Goal: Task Accomplishment & Management: Use online tool/utility

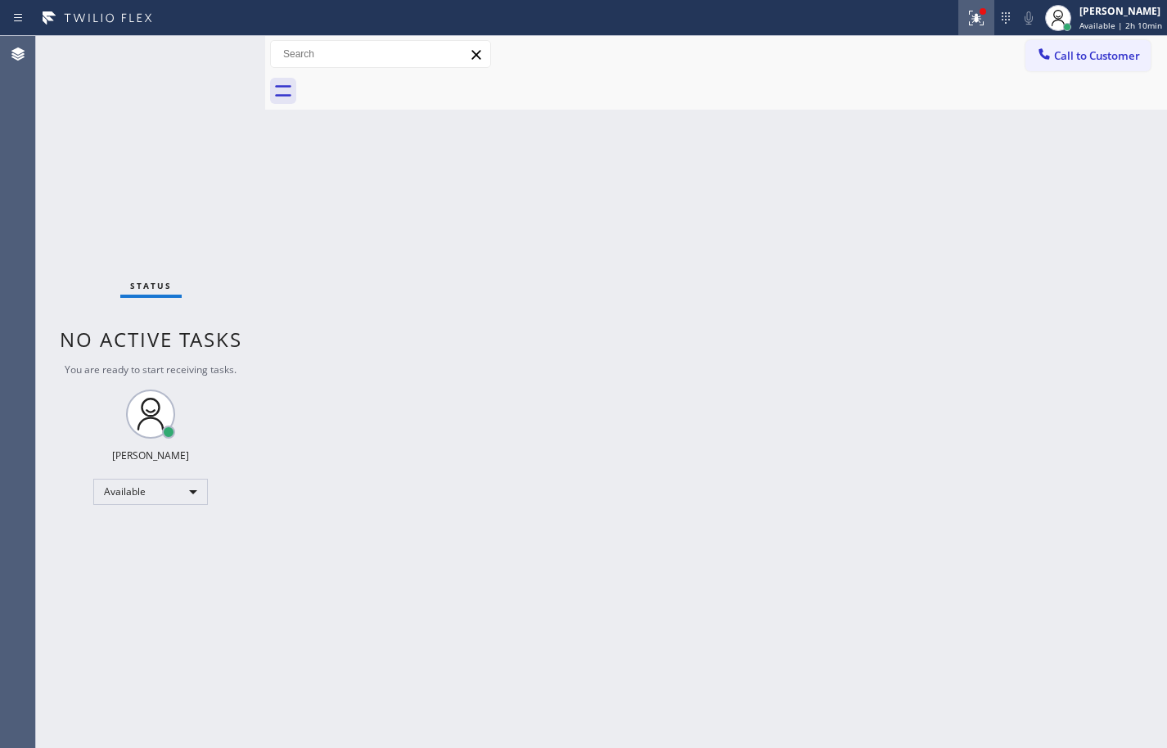
click at [969, 16] on icon at bounding box center [976, 18] width 15 height 15
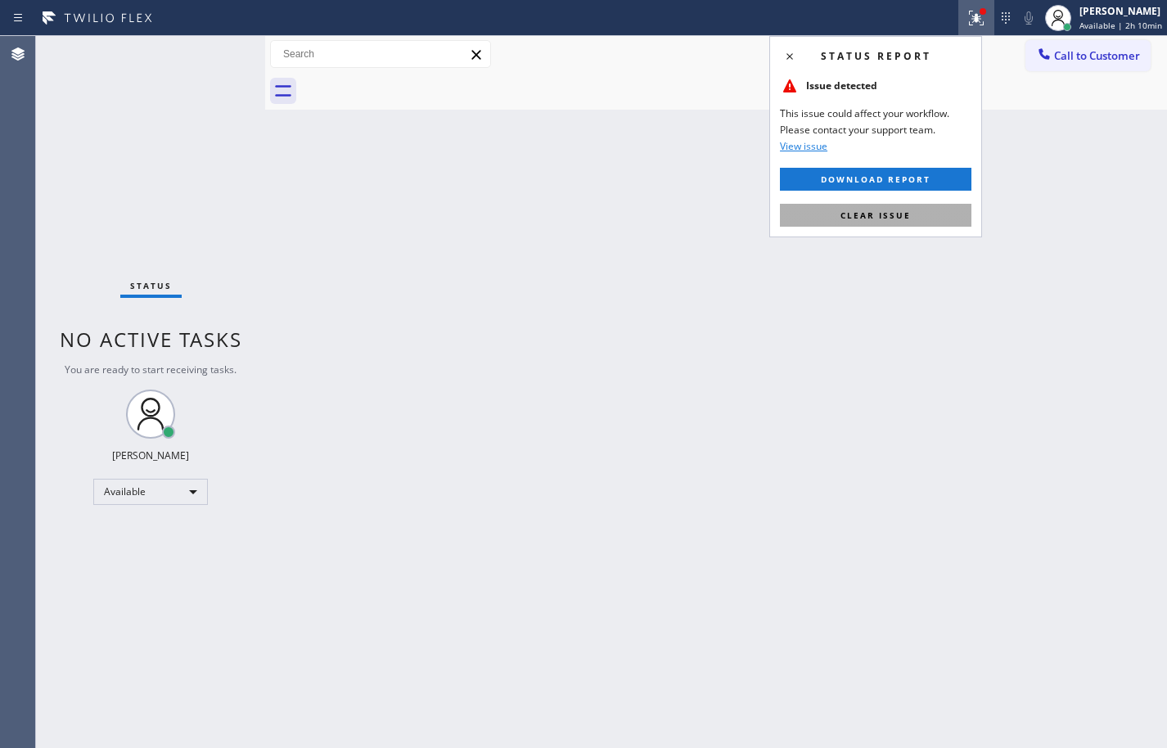
click at [939, 221] on button "Clear issue" at bounding box center [876, 215] width 192 height 23
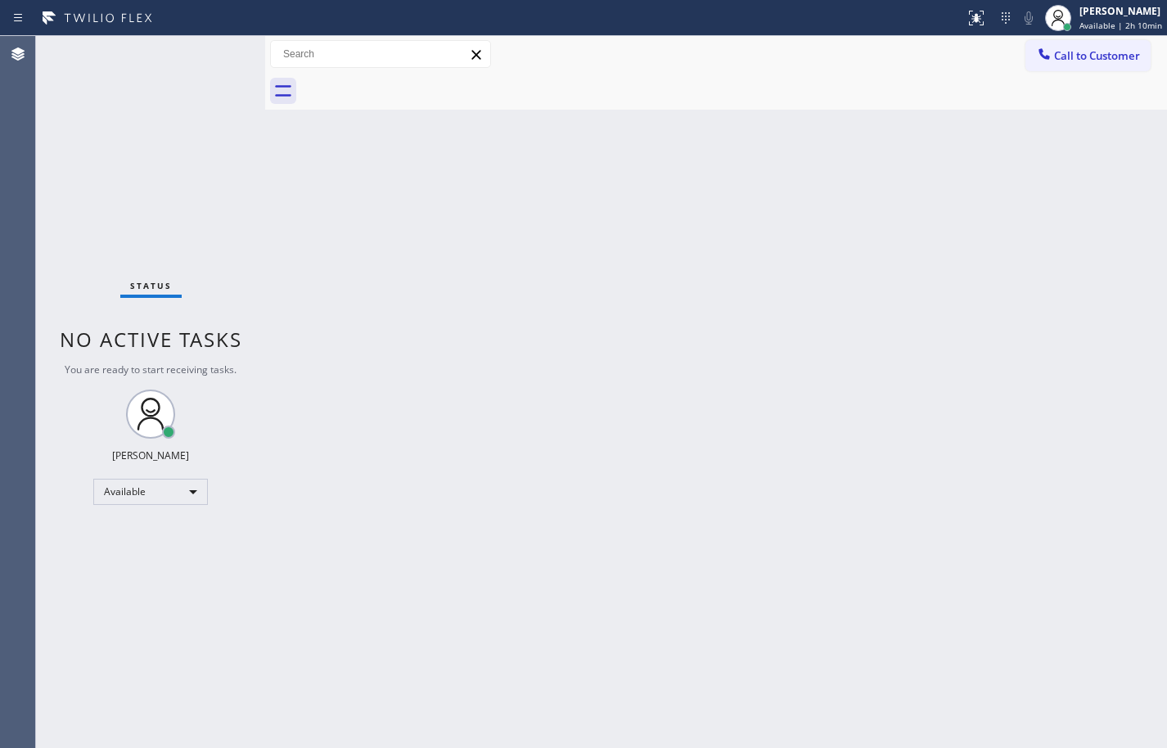
click at [984, 230] on div "Back to Dashboard Change Sender ID Customers Technicians Select a contact Outbo…" at bounding box center [716, 392] width 902 height 712
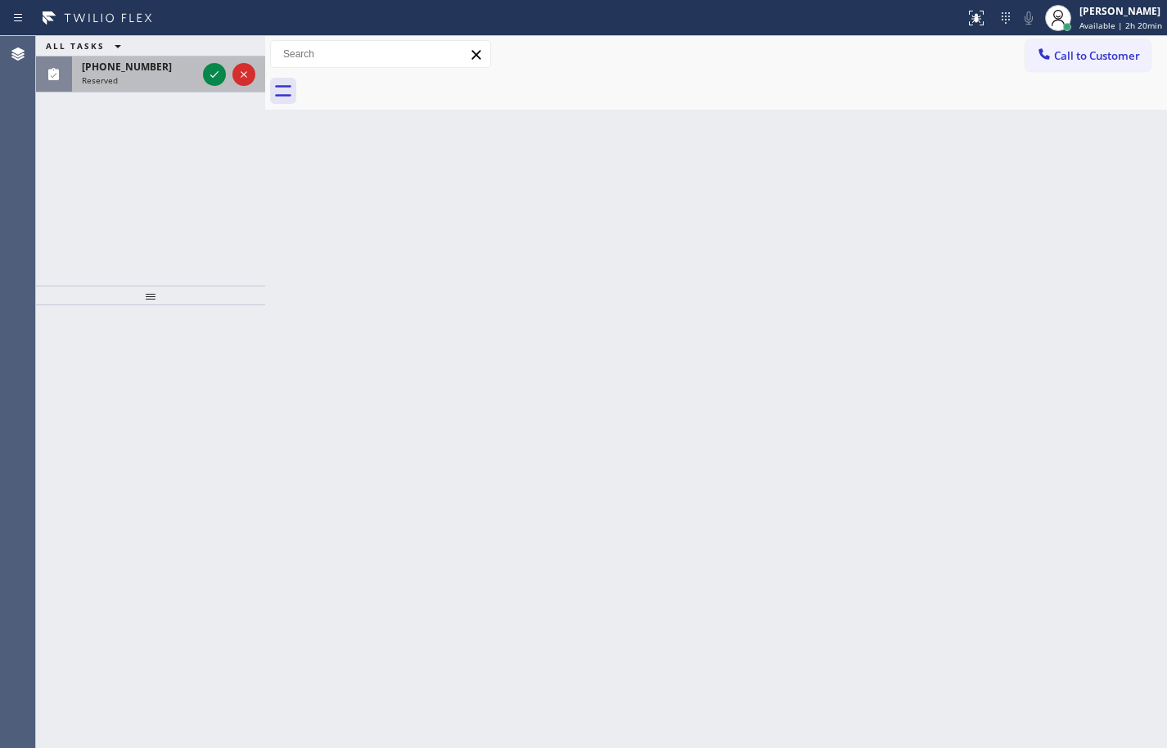
click at [133, 70] on span "[PHONE_NUMBER]" at bounding box center [127, 67] width 90 height 14
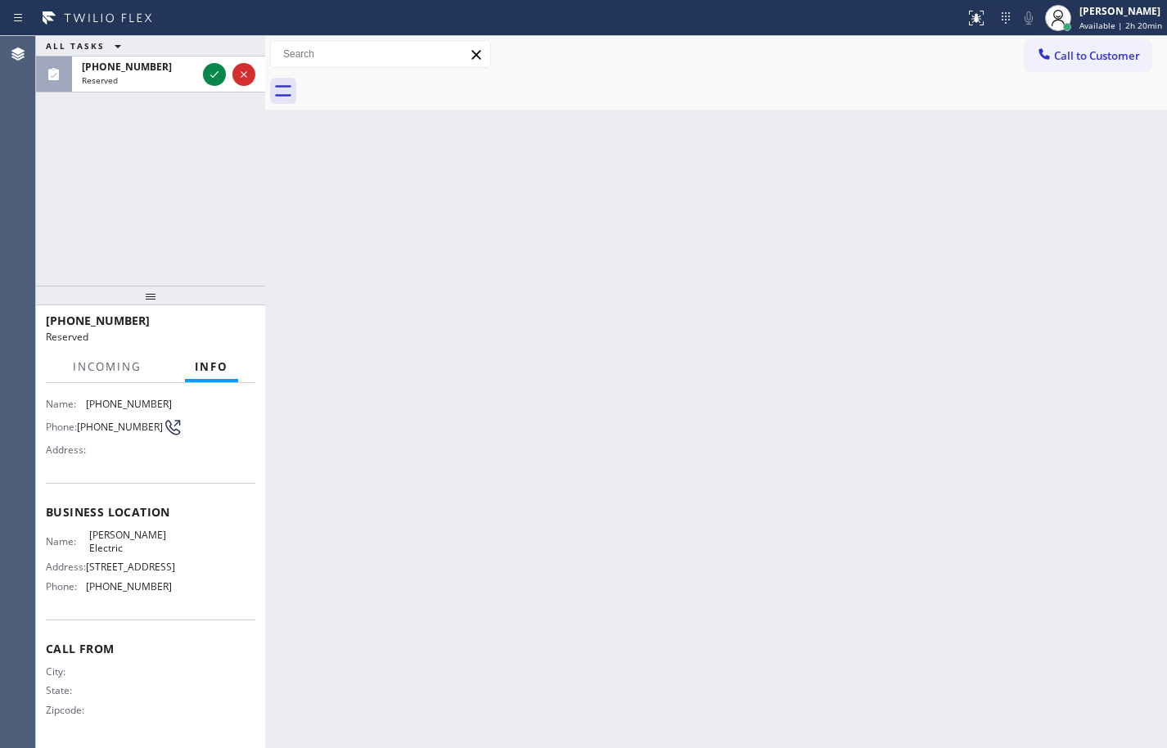
scroll to position [150, 0]
click at [170, 583] on div "Name: [PERSON_NAME] Electric Address: [STREET_ADDRESS] Phone: [PHONE_NUMBER]" at bounding box center [151, 564] width 210 height 70
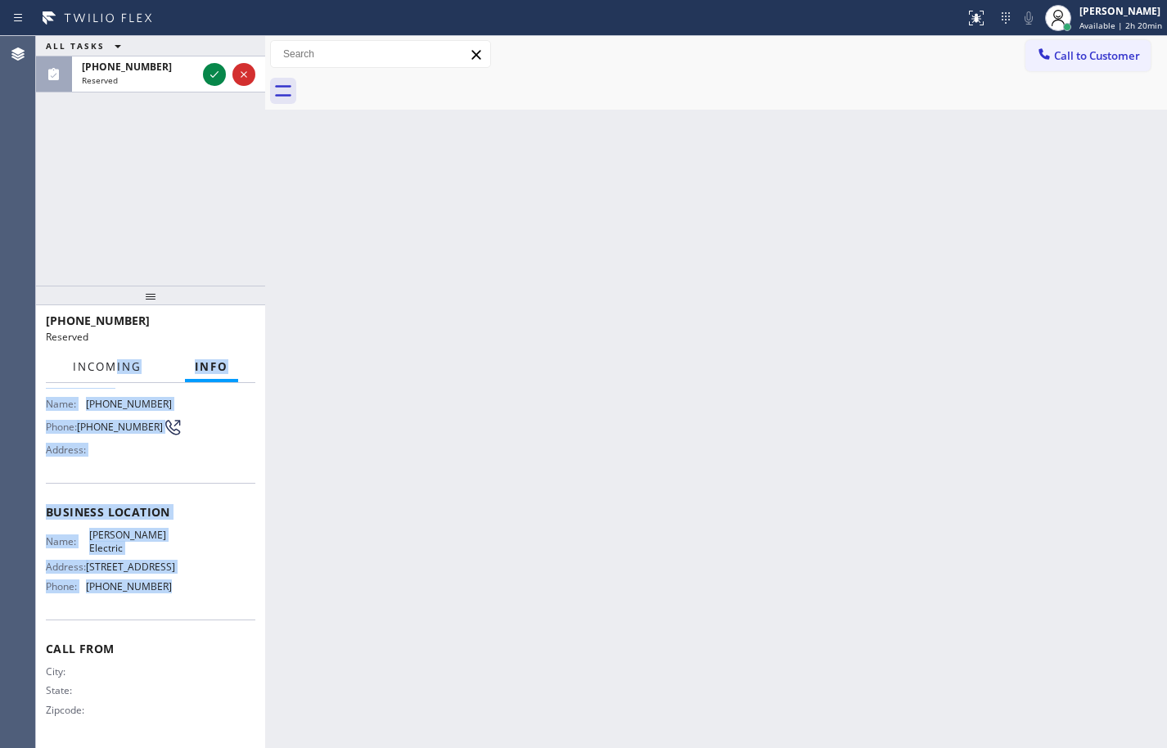
scroll to position [0, 0]
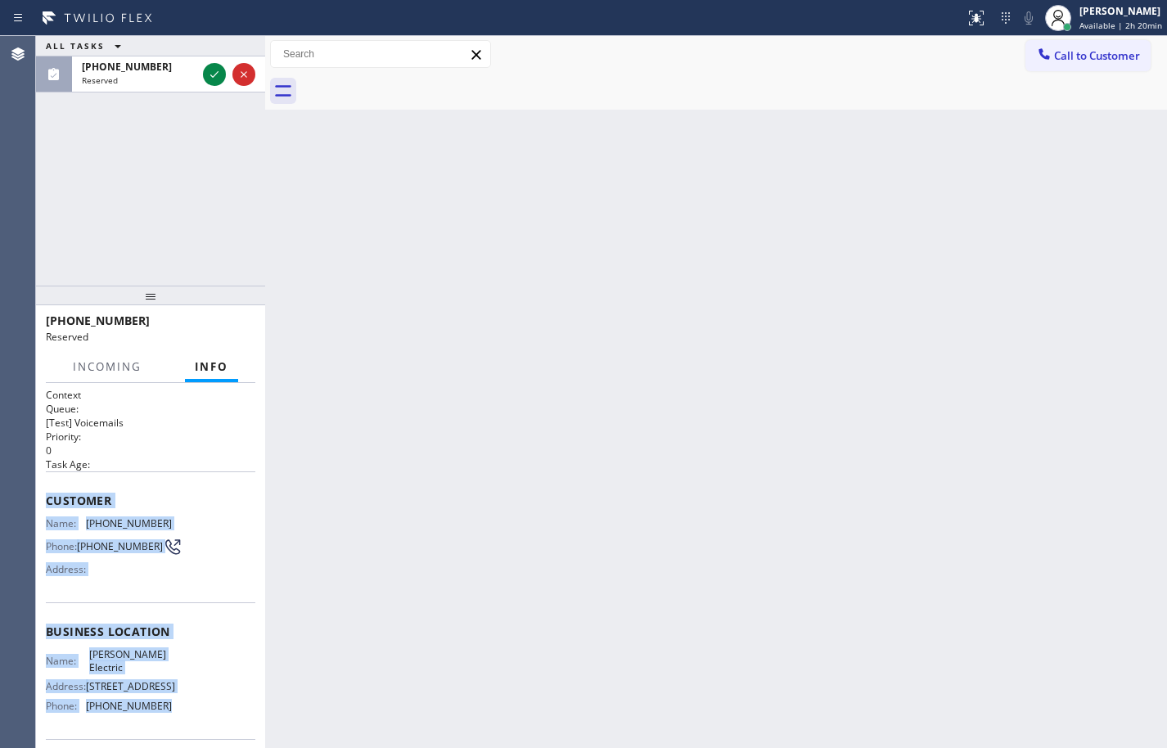
drag, startPoint x: 170, startPoint y: 589, endPoint x: 37, endPoint y: 485, distance: 169.6
click at [37, 485] on div "Context Queue: [Test] Voicemails Priority: 0 Task Age: Customer Name: [PHONE_NU…" at bounding box center [150, 565] width 229 height 365
copy div "Customer Name: [PHONE_NUMBER] Phone: [PHONE_NUMBER] Address: Business location …"
click at [211, 87] on div at bounding box center [229, 74] width 59 height 36
click at [211, 84] on button at bounding box center [214, 74] width 23 height 23
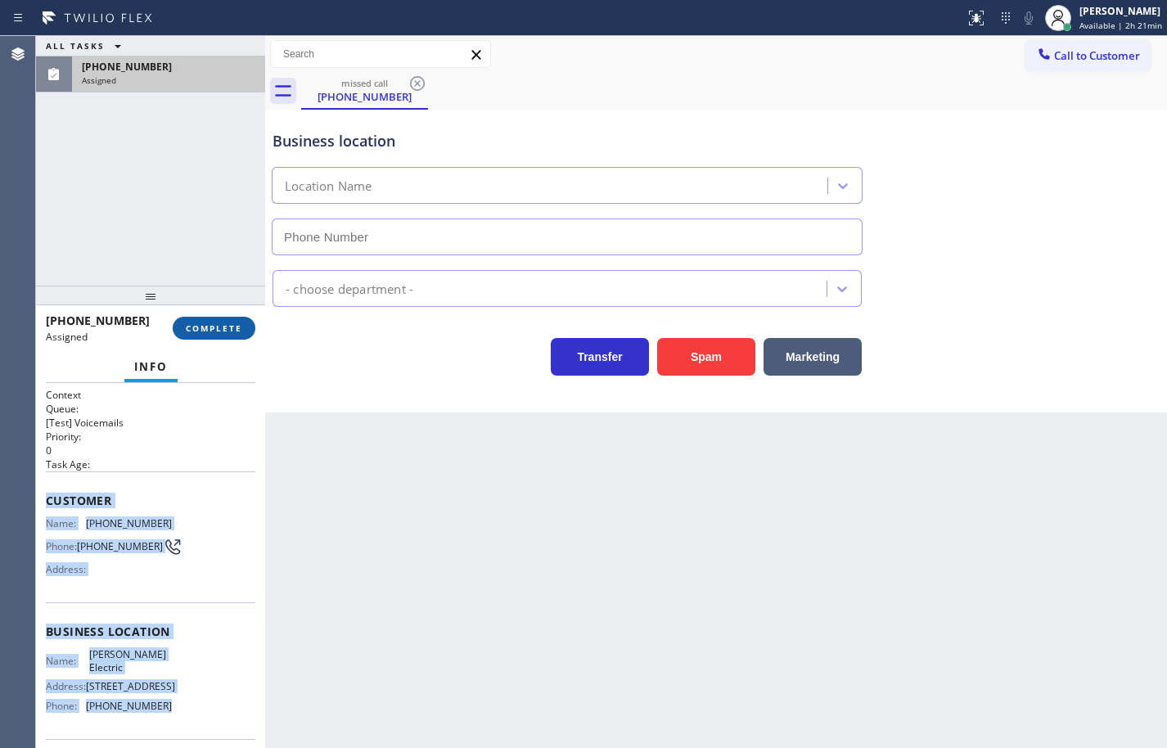
click at [245, 326] on button "COMPLETE" at bounding box center [214, 328] width 83 height 23
type input "[PHONE_NUMBER]"
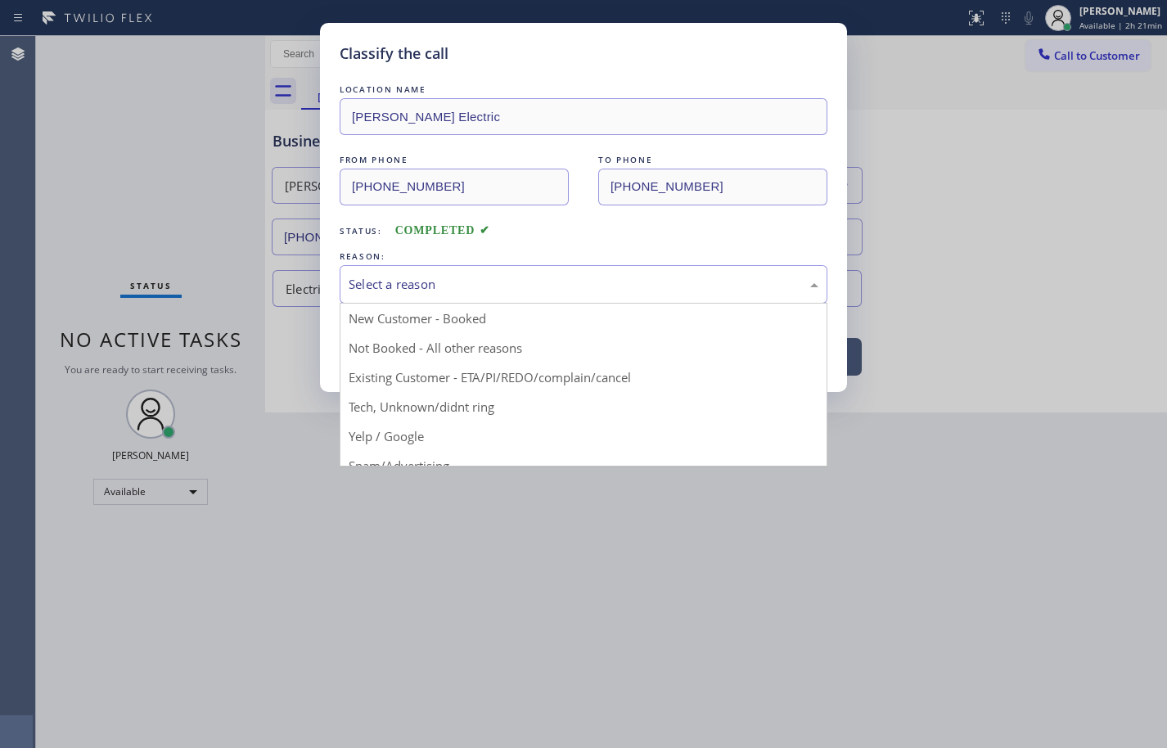
click at [417, 285] on div "Select a reason" at bounding box center [584, 284] width 470 height 19
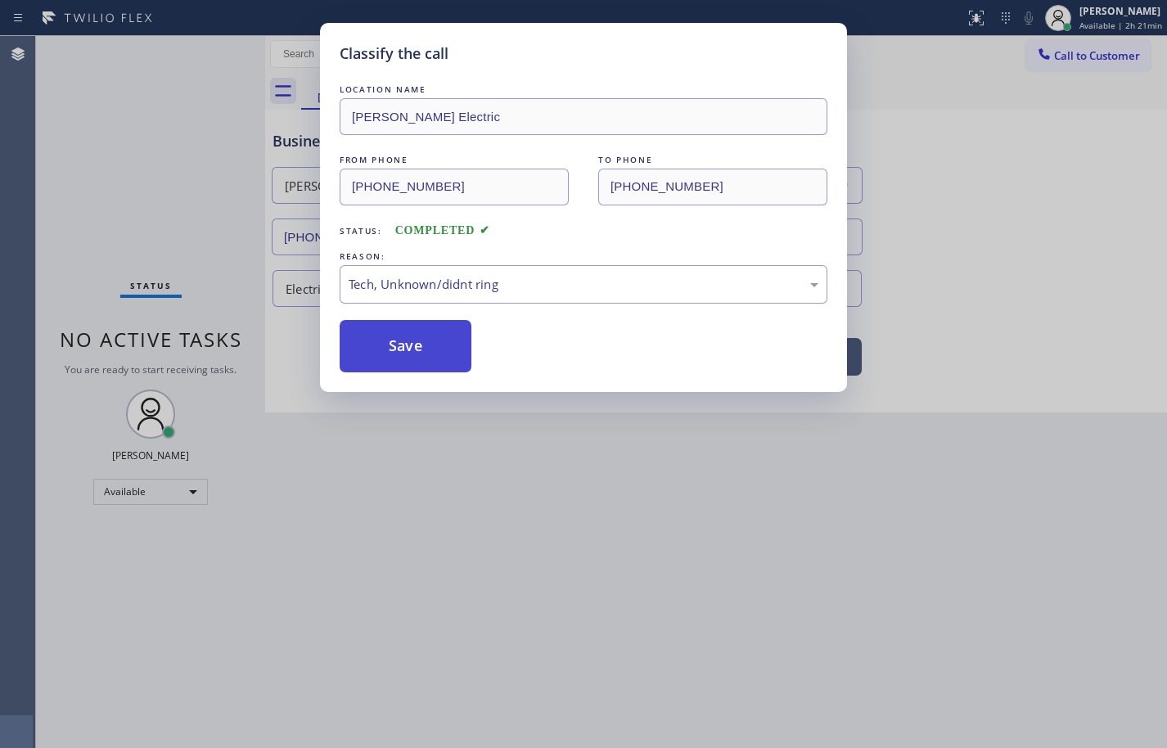
click at [428, 352] on button "Save" at bounding box center [406, 346] width 132 height 52
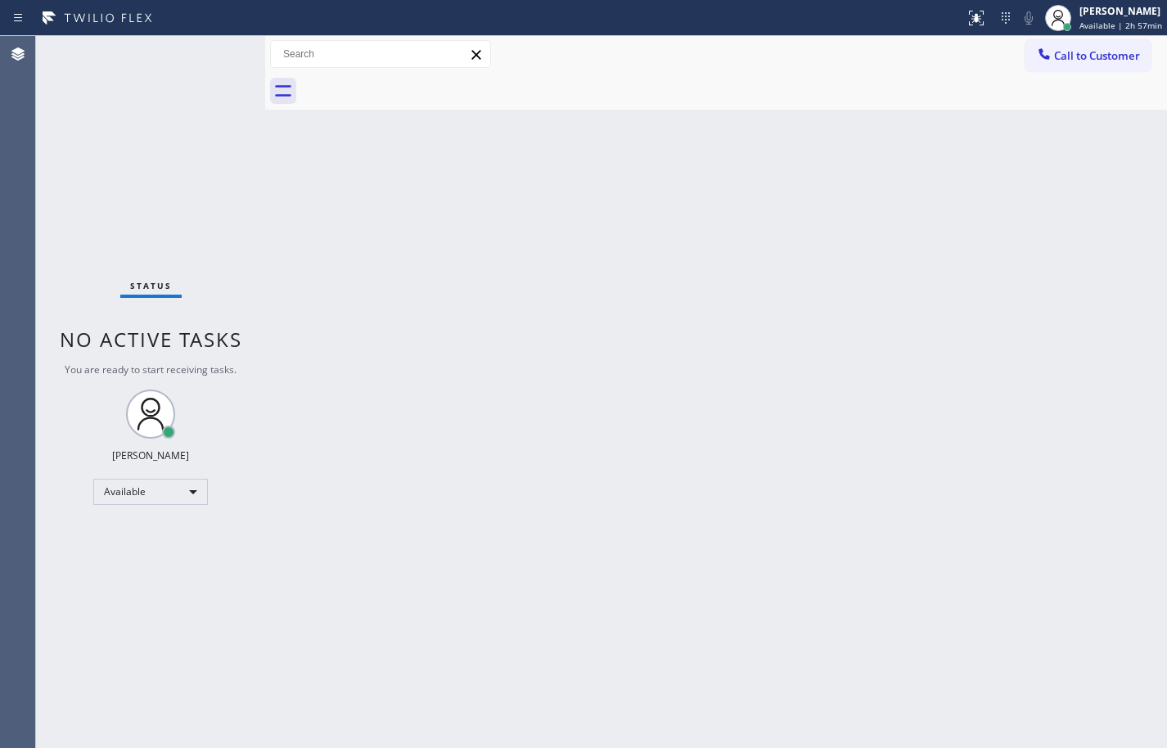
click at [158, 143] on div "Status No active tasks You are ready to start receiving tasks. [PERSON_NAME] Av…" at bounding box center [150, 392] width 229 height 712
click at [1128, 22] on span "Available | 2h 57min" at bounding box center [1121, 25] width 83 height 11
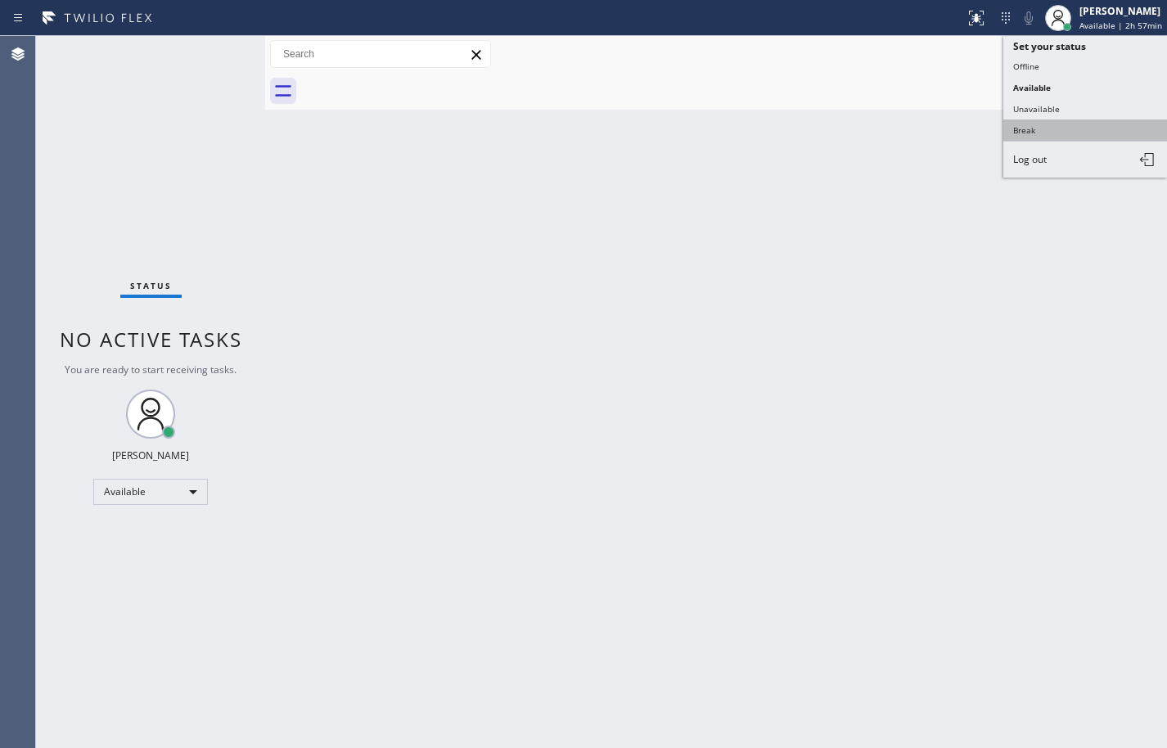
click at [1094, 131] on button "Break" at bounding box center [1085, 129] width 164 height 21
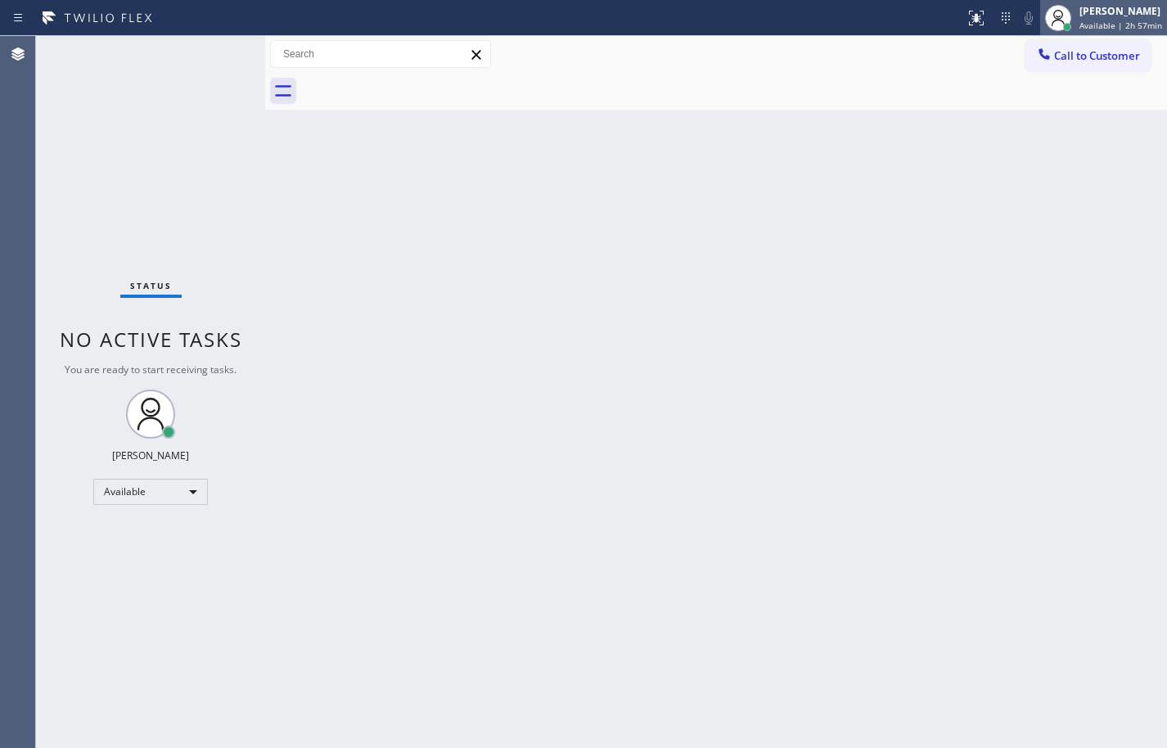
click at [1112, 20] on span "Available | 2h 57min" at bounding box center [1121, 25] width 83 height 11
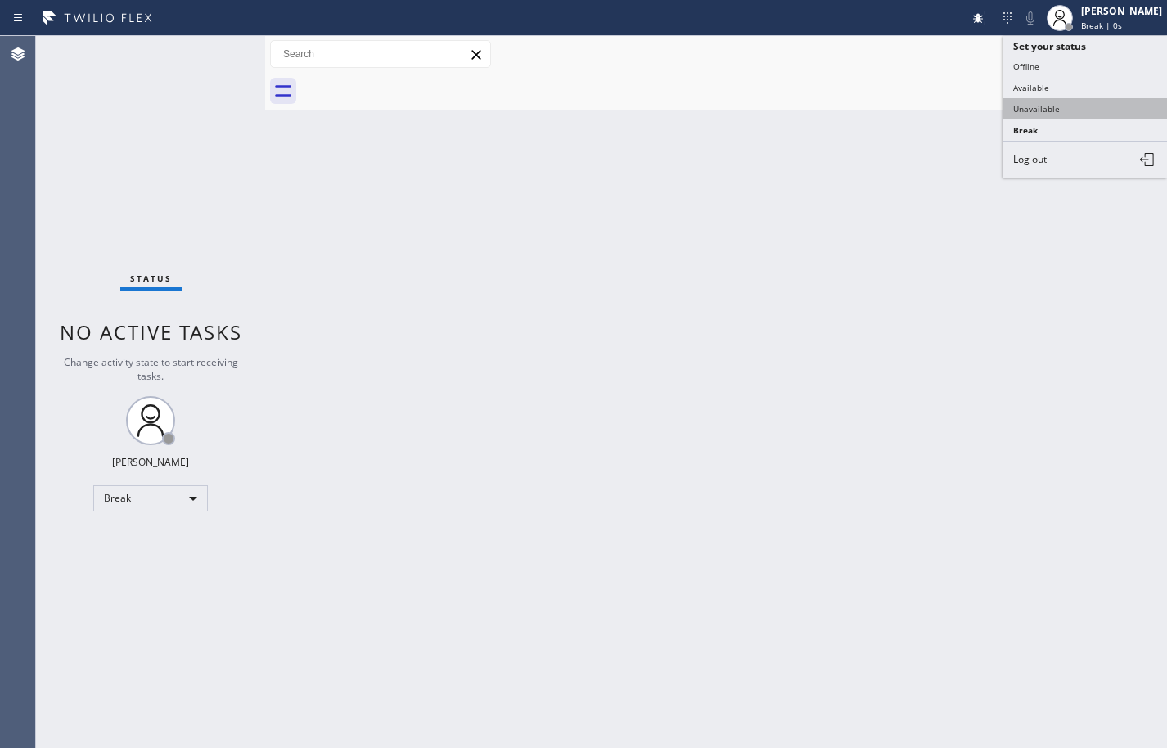
click at [1080, 106] on button "Unavailable" at bounding box center [1085, 108] width 164 height 21
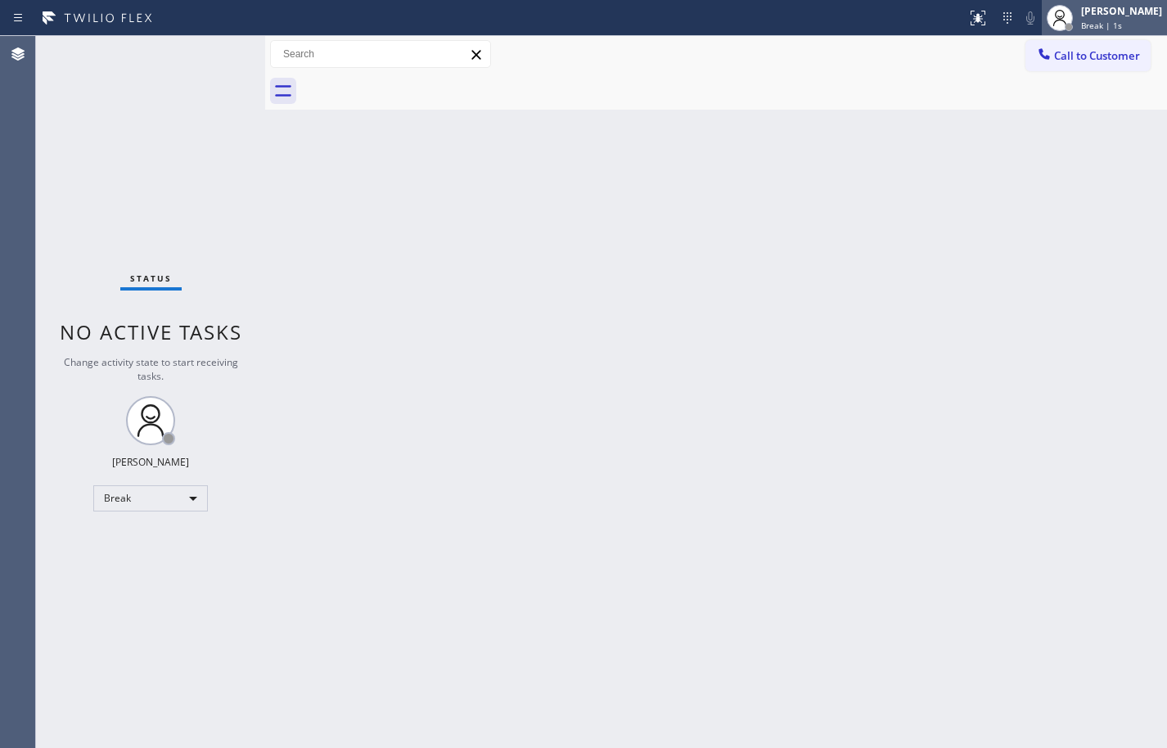
click at [1111, 21] on div "Break | 1s" at bounding box center [1121, 25] width 81 height 11
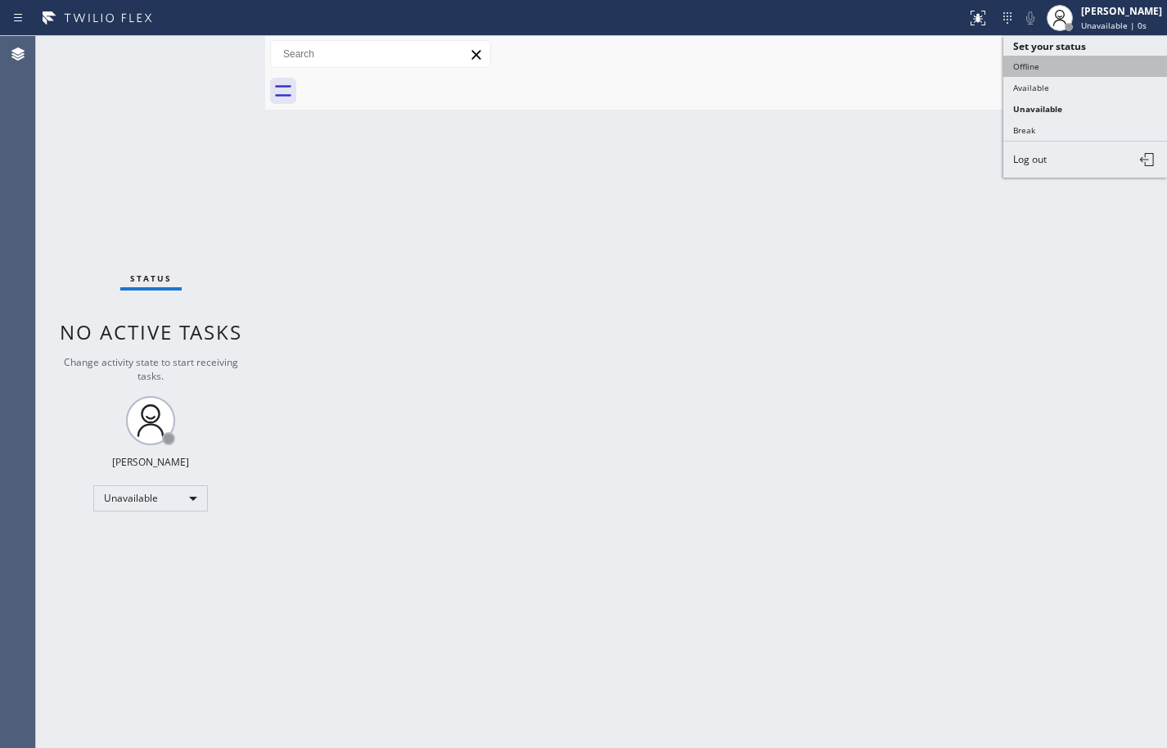
click at [1087, 69] on button "Offline" at bounding box center [1085, 66] width 164 height 21
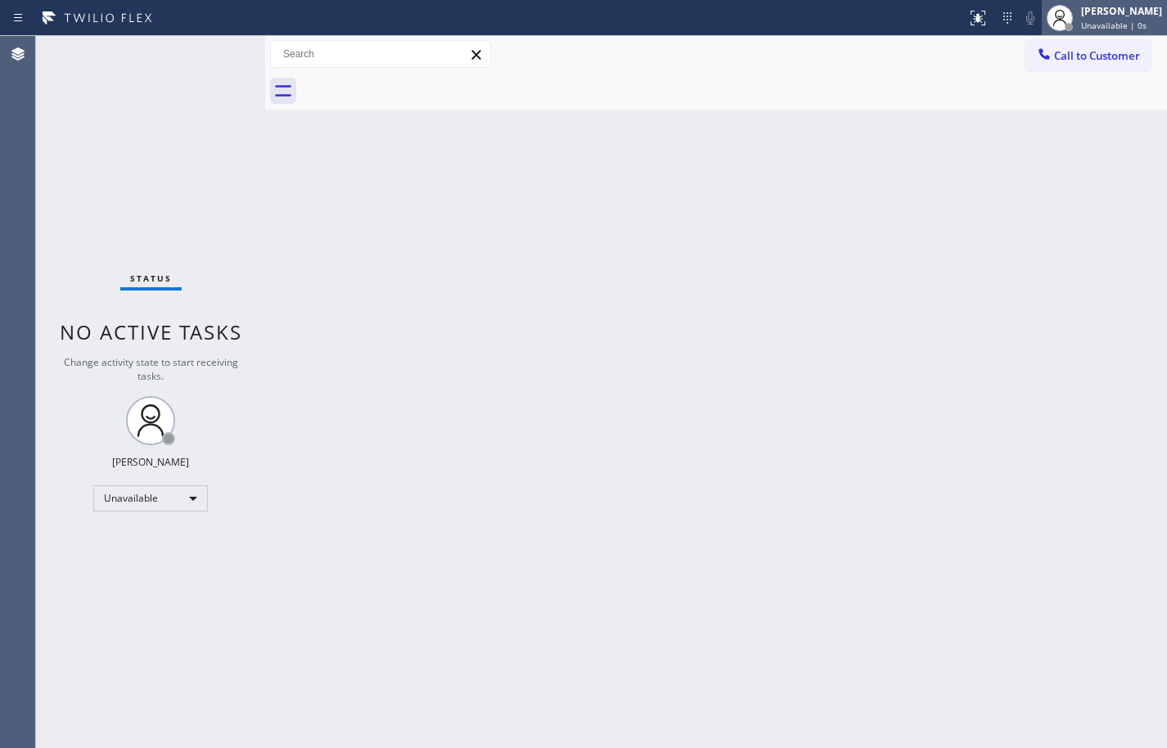
click at [1102, 11] on div "[PERSON_NAME]" at bounding box center [1121, 11] width 81 height 14
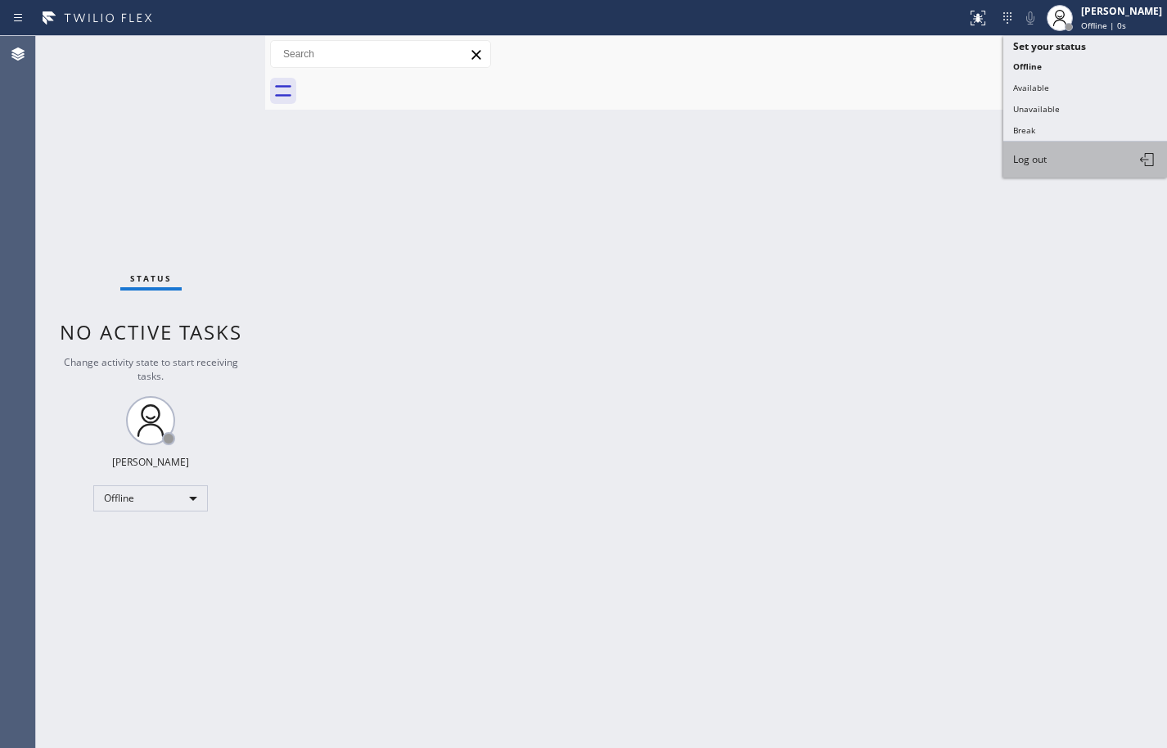
click at [1080, 165] on button "Log out" at bounding box center [1085, 160] width 164 height 36
